Goal: Task Accomplishment & Management: Manage account settings

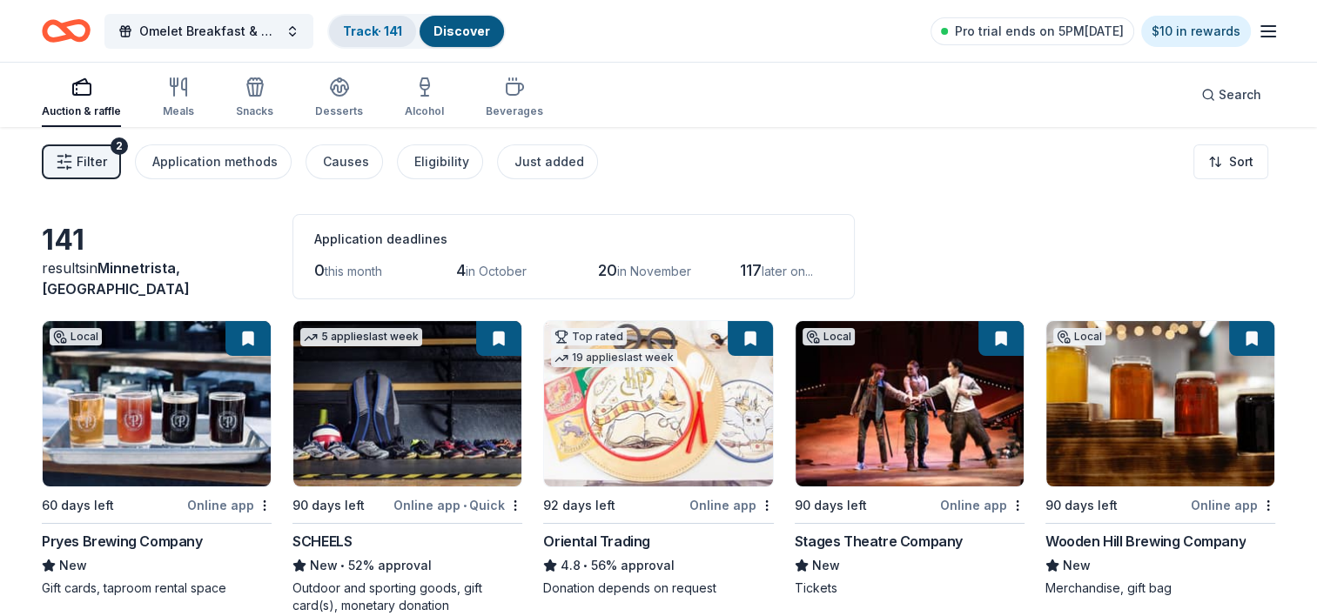
click at [377, 31] on link "Track · 141" at bounding box center [372, 31] width 59 height 15
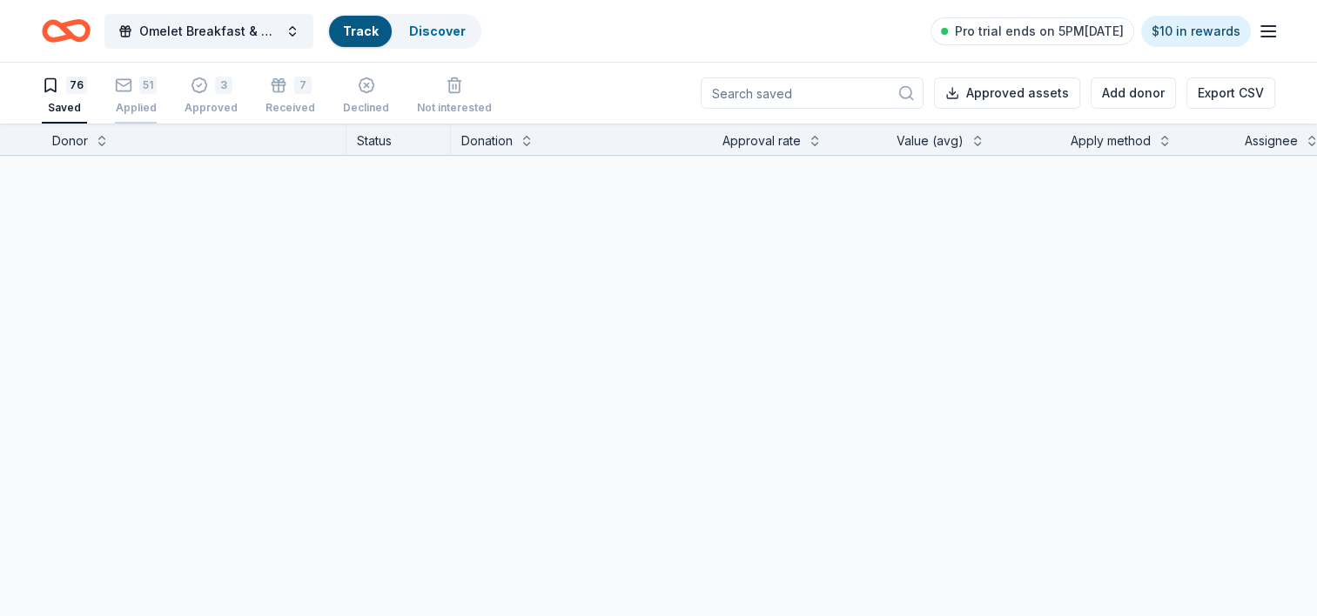
drag, startPoint x: 377, startPoint y: 31, endPoint x: 137, endPoint y: 94, distance: 248.3
click at [377, 31] on div "Track" at bounding box center [360, 31] width 63 height 31
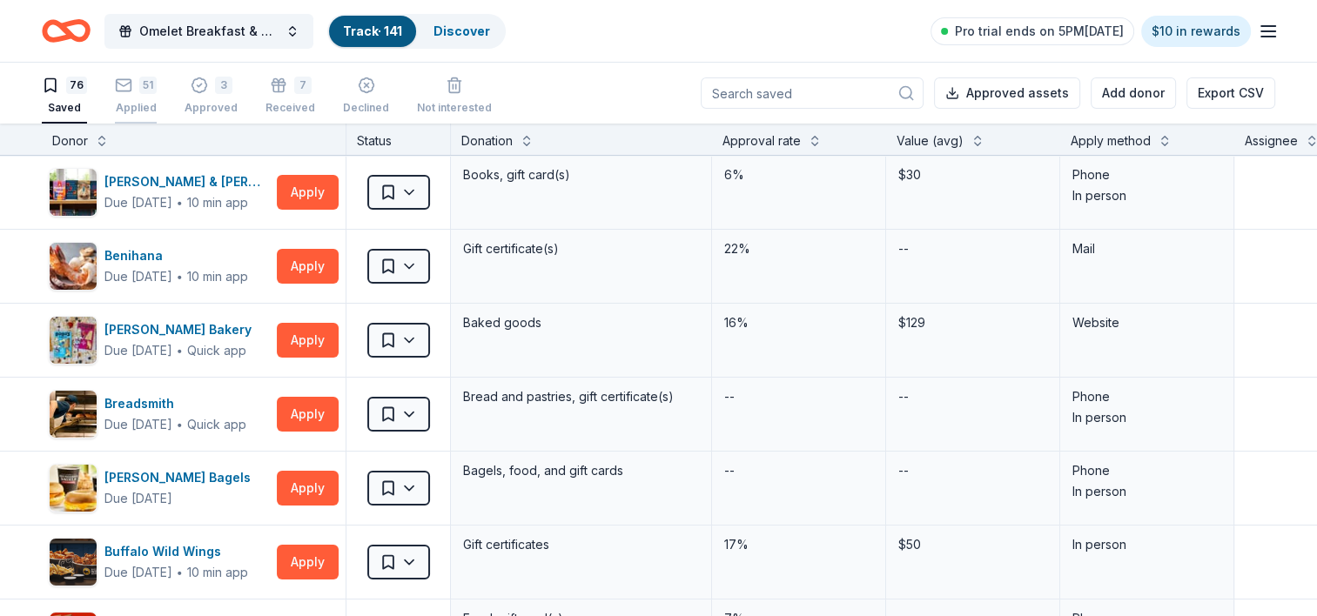
click at [137, 94] on div "51 Applied" at bounding box center [136, 96] width 42 height 38
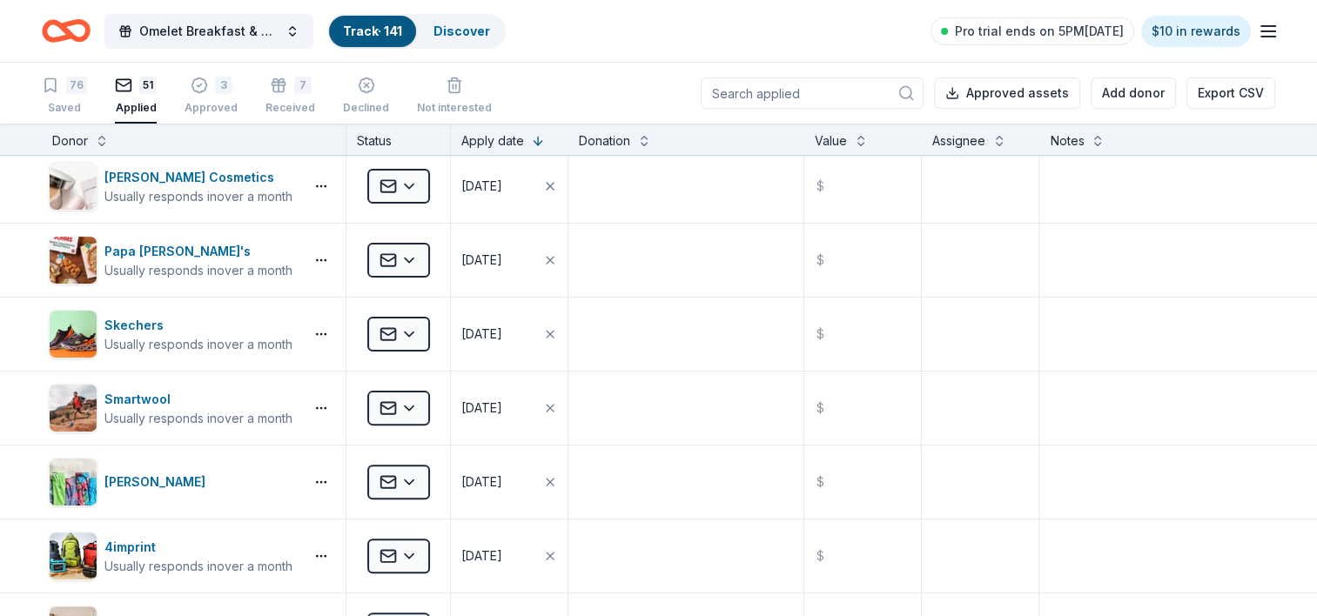
scroll to position [429, 0]
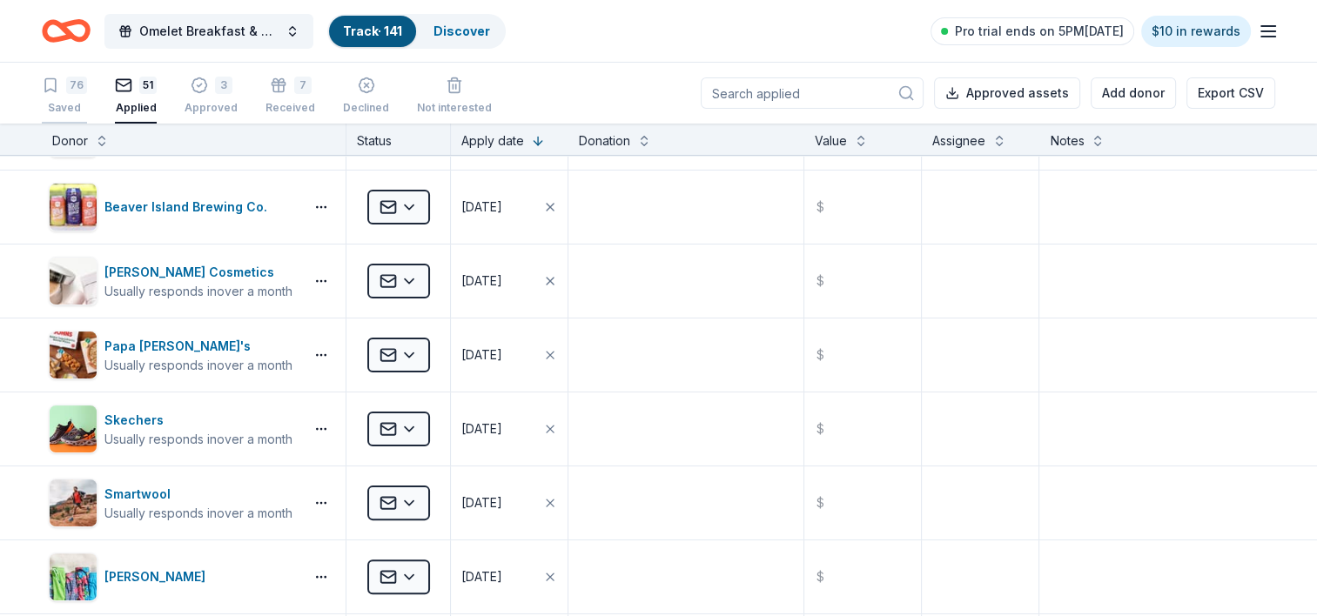
click at [61, 95] on div "76 Saved" at bounding box center [64, 96] width 45 height 38
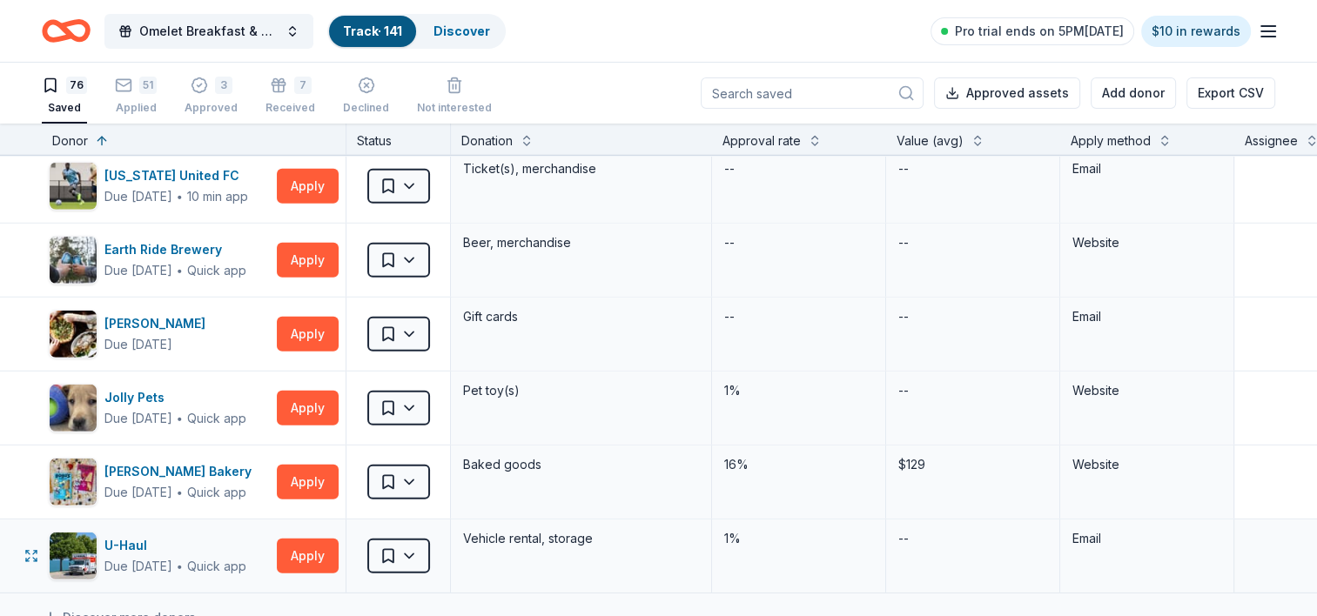
scroll to position [5230, 0]
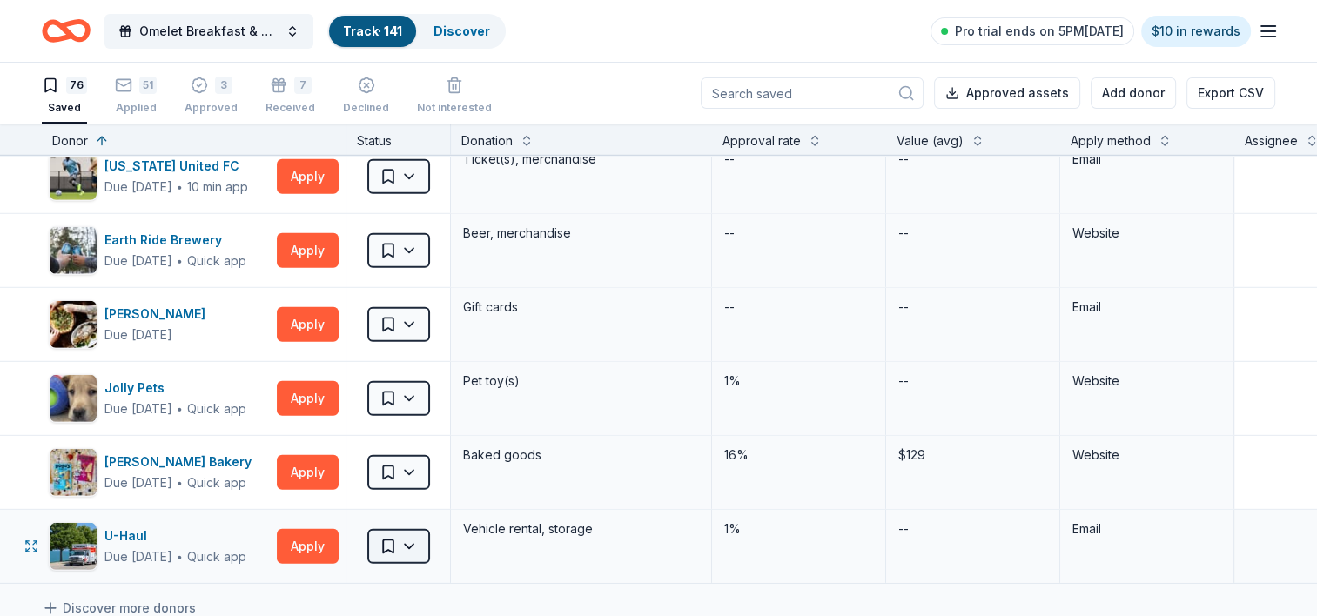
click at [414, 523] on html "Omelet Breakfast & Silent Auction Fundraiser Track · 141 Discover Pro trial end…" at bounding box center [658, 308] width 1317 height 616
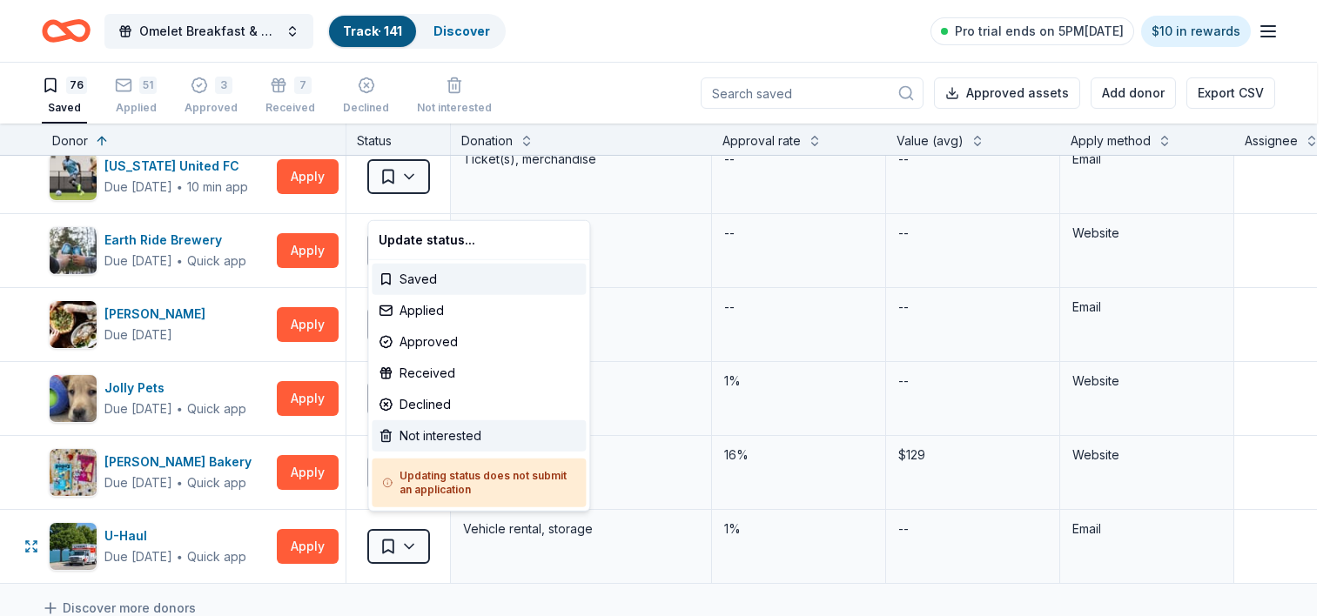
click at [415, 434] on div "Not interested" at bounding box center [479, 435] width 214 height 31
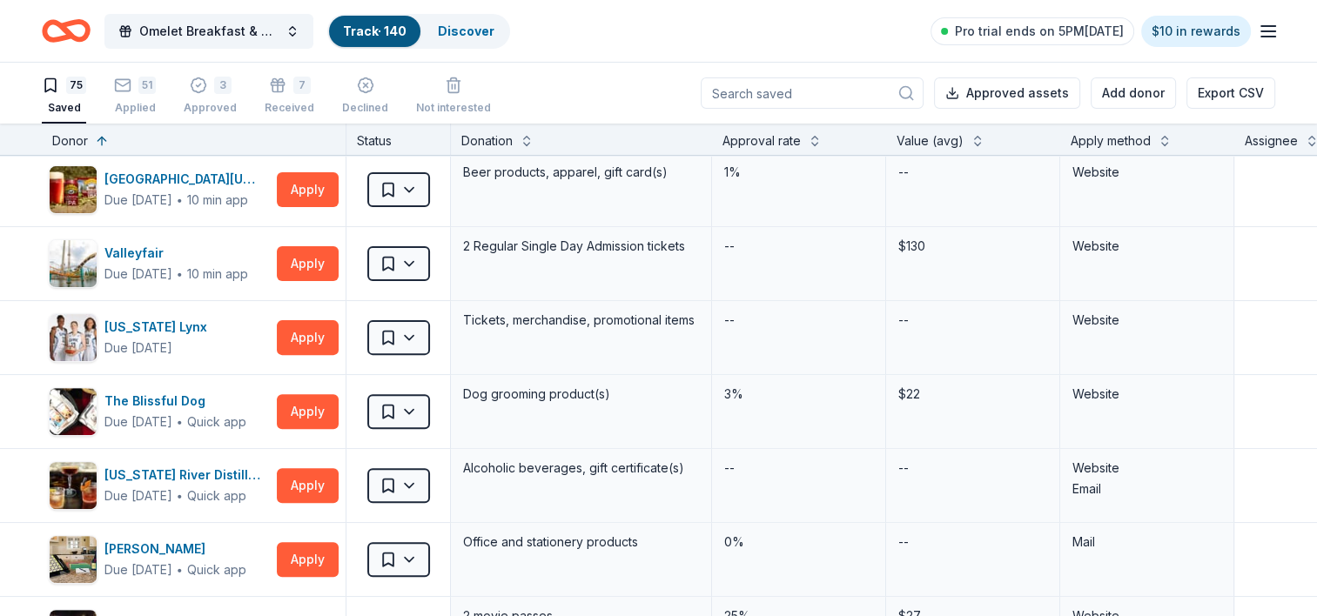
scroll to position [0, 0]
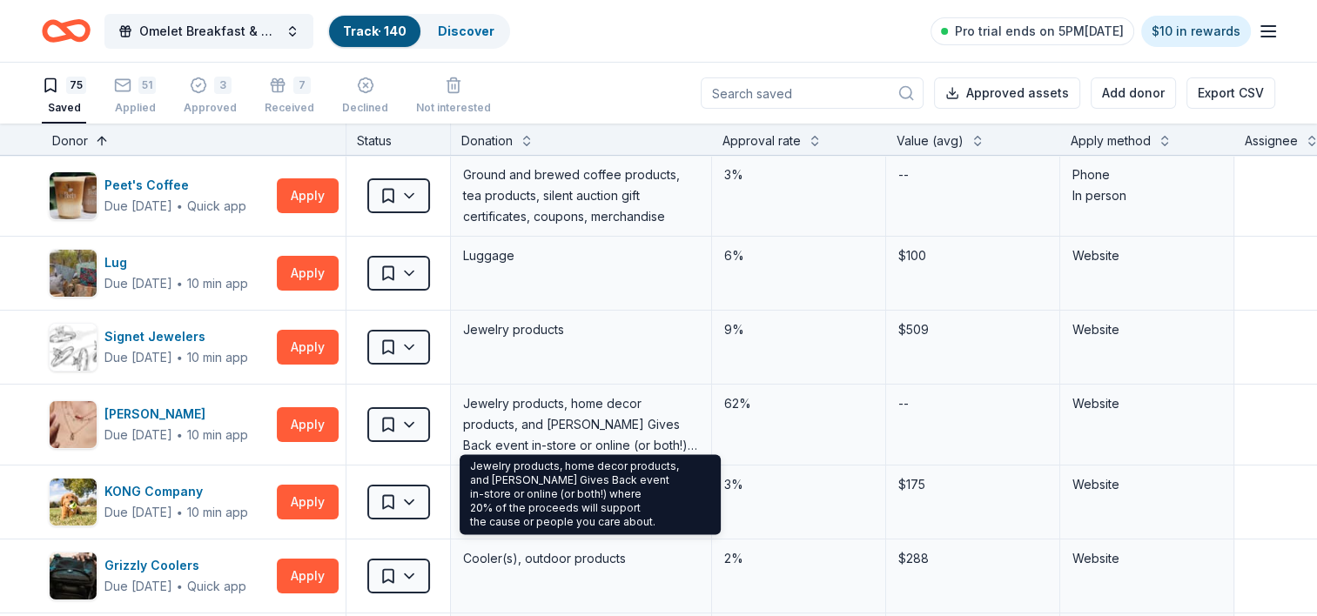
click at [104, 137] on button at bounding box center [102, 139] width 14 height 17
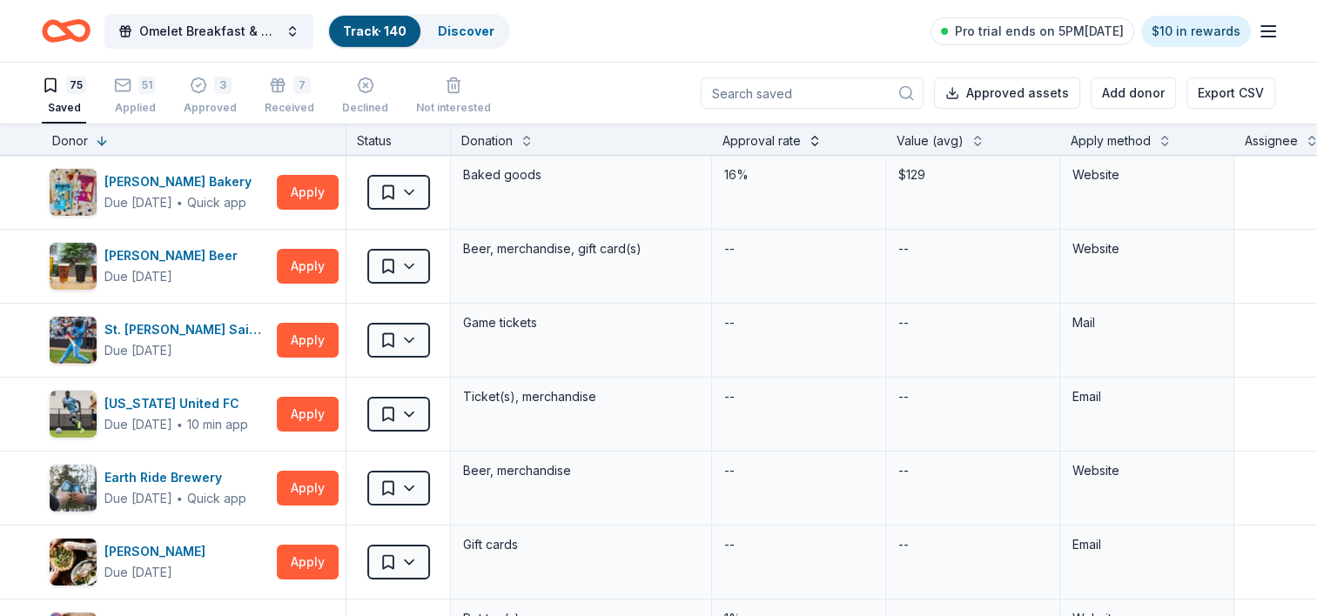
click at [817, 141] on button at bounding box center [815, 139] width 14 height 17
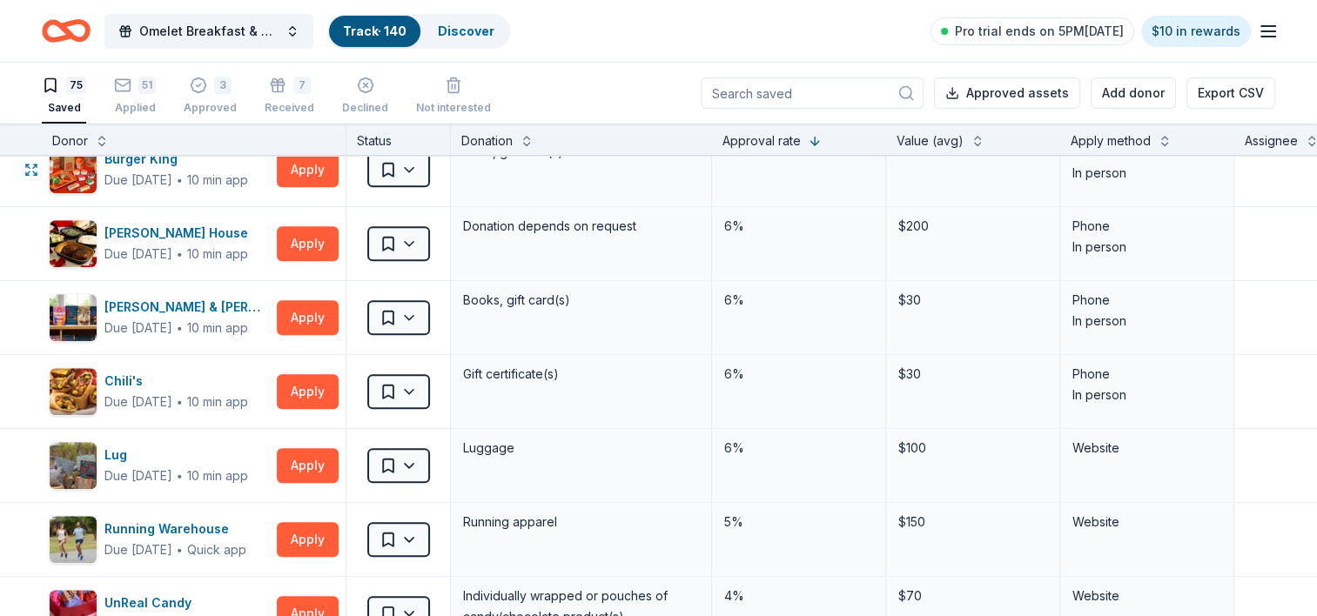
scroll to position [1602, 0]
